Goal: Transaction & Acquisition: Subscribe to service/newsletter

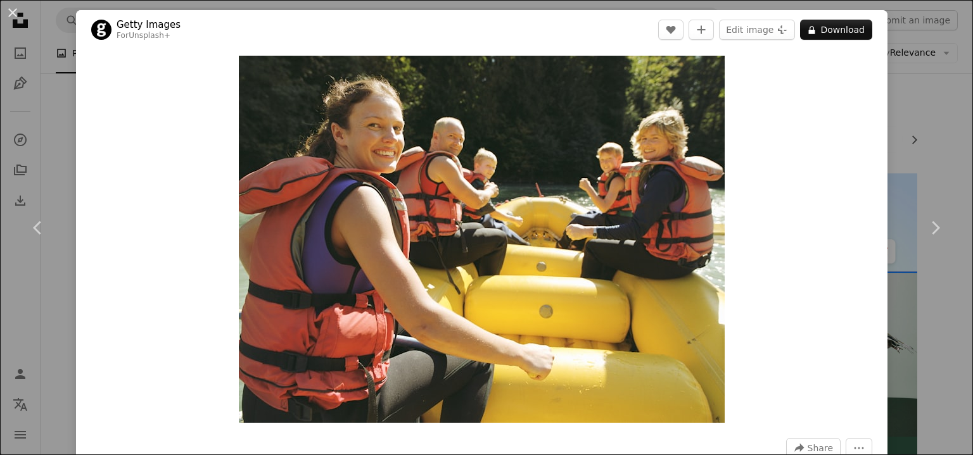
scroll to position [5299, 0]
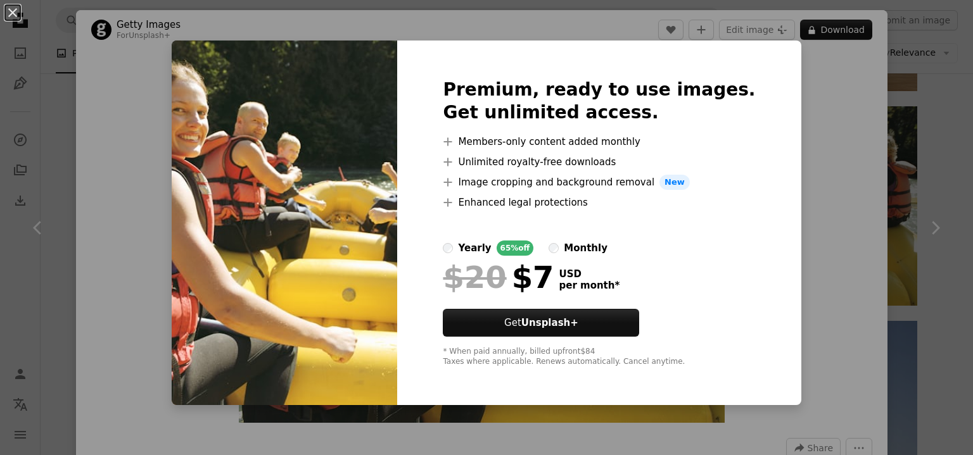
click at [808, 70] on div "An X shape Premium, ready to use images. Get unlimited access. A plus sign Memb…" at bounding box center [486, 227] width 973 height 455
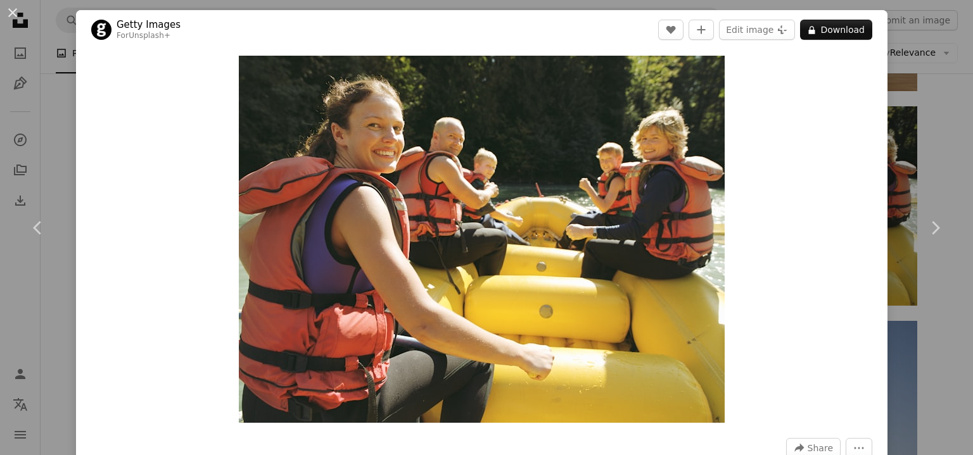
click at [144, 35] on link "Unsplash+" at bounding box center [150, 35] width 42 height 9
